Goal: Transaction & Acquisition: Purchase product/service

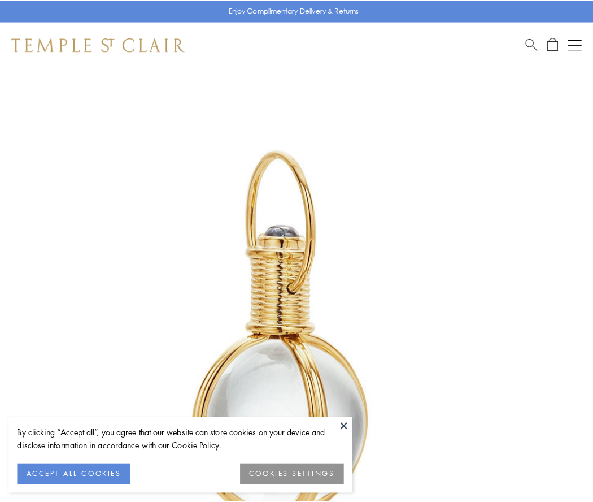
scroll to position [295, 0]
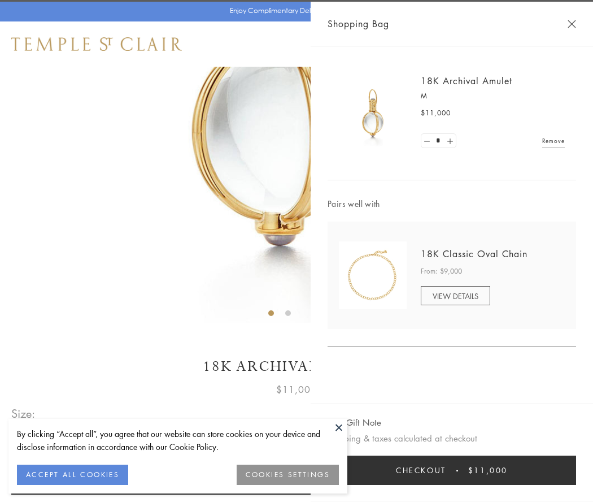
click at [452, 470] on button "Checkout $11,000" at bounding box center [452, 469] width 249 height 29
